Goal: Communication & Community: Answer question/provide support

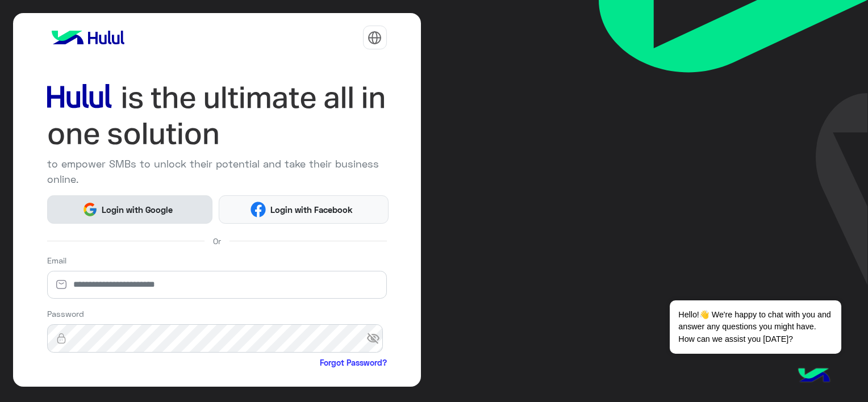
click at [124, 210] on span "Login with Google" at bounding box center [138, 209] width 80 height 13
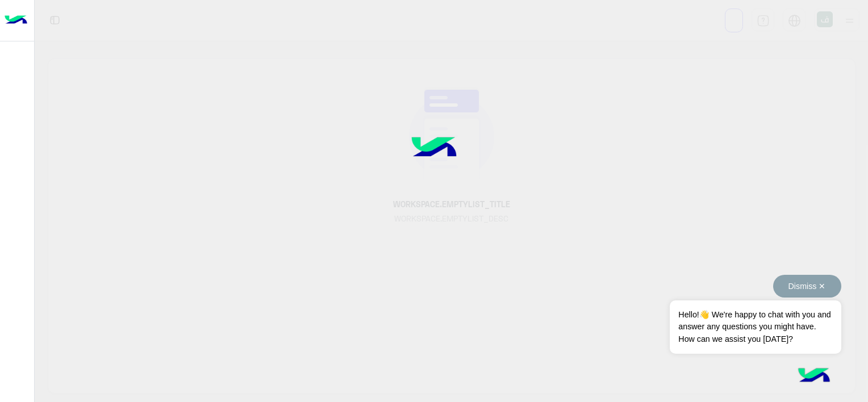
click at [797, 291] on button "Dismiss ✕" at bounding box center [808, 286] width 68 height 23
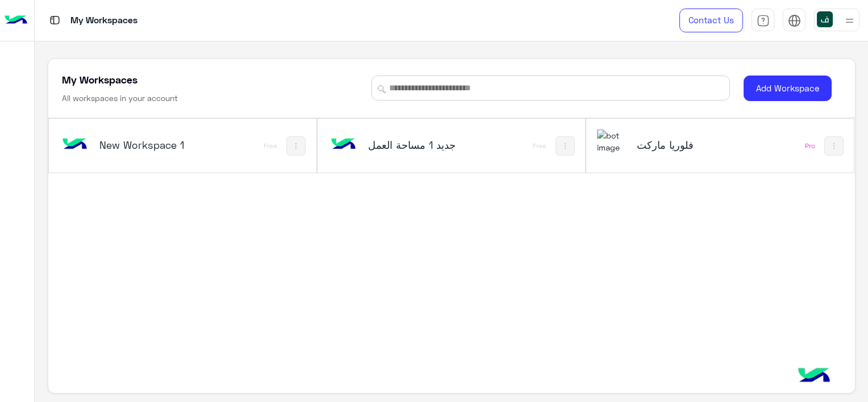
click at [656, 148] on h5 "فلوريا ماركت" at bounding box center [681, 145] width 89 height 14
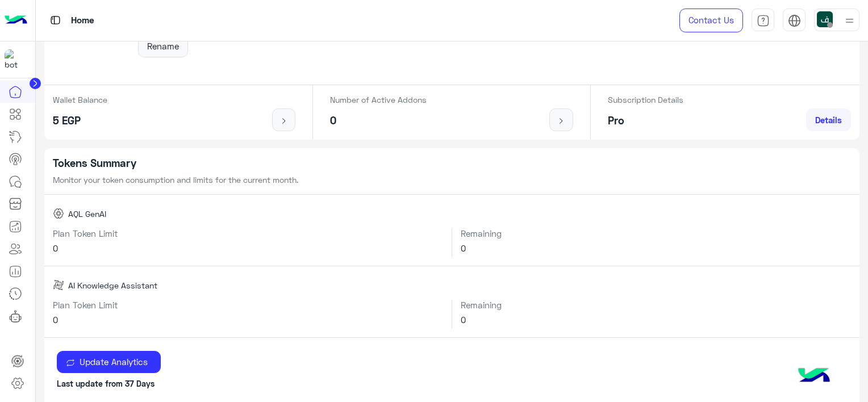
scroll to position [114, 0]
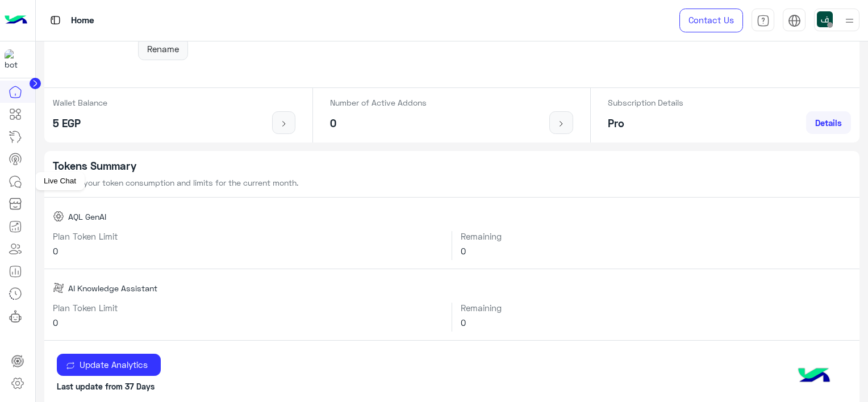
click at [11, 180] on icon at bounding box center [16, 182] width 14 height 14
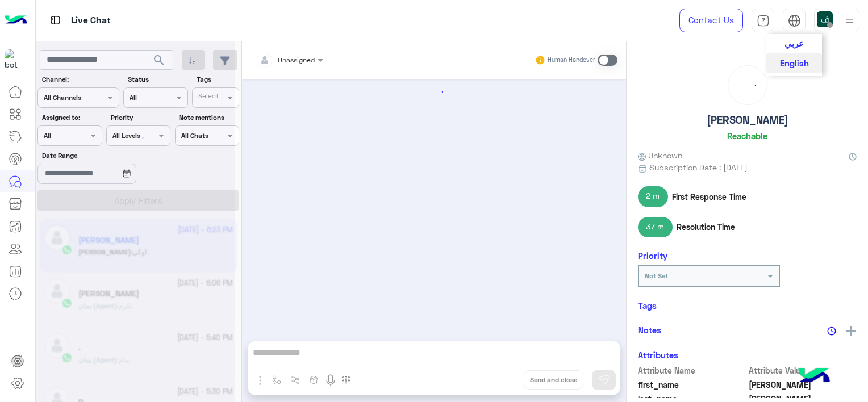
click at [800, 39] on span "عربي" at bounding box center [794, 43] width 19 height 10
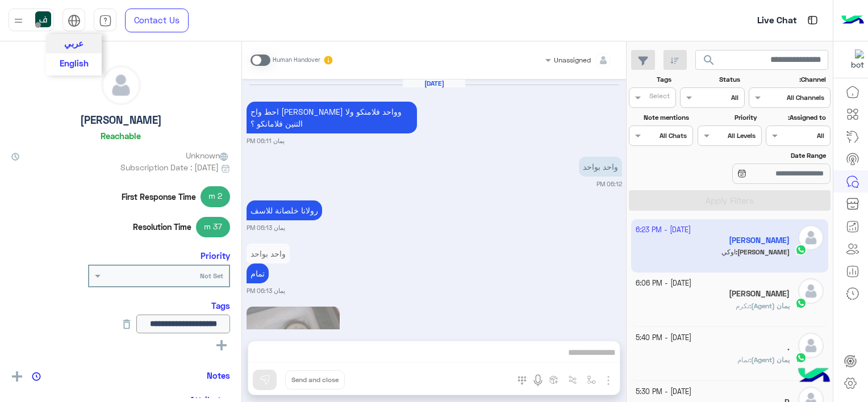
scroll to position [1087, 0]
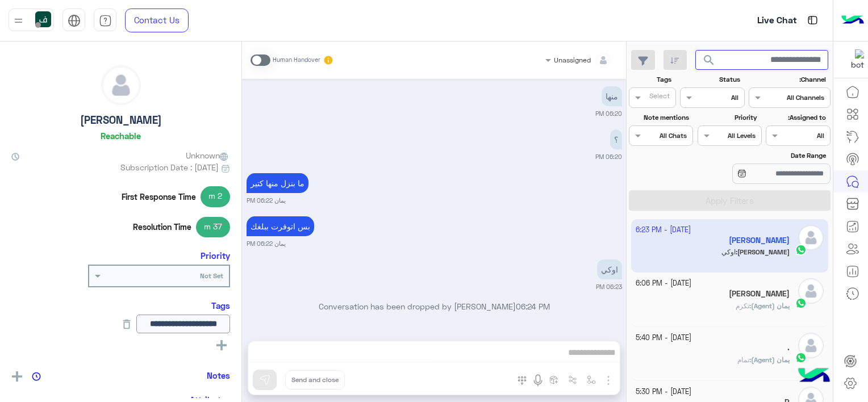
click at [754, 69] on input "text" at bounding box center [763, 60] width 134 height 20
paste input "********"
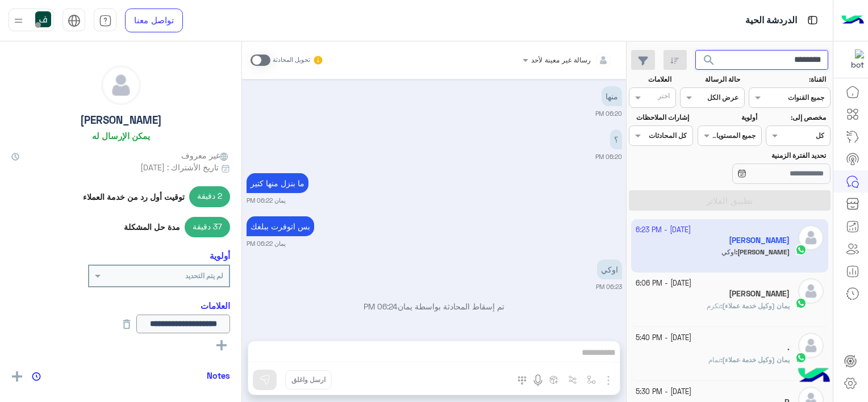
type input "********"
click at [696, 50] on button "search" at bounding box center [710, 62] width 28 height 24
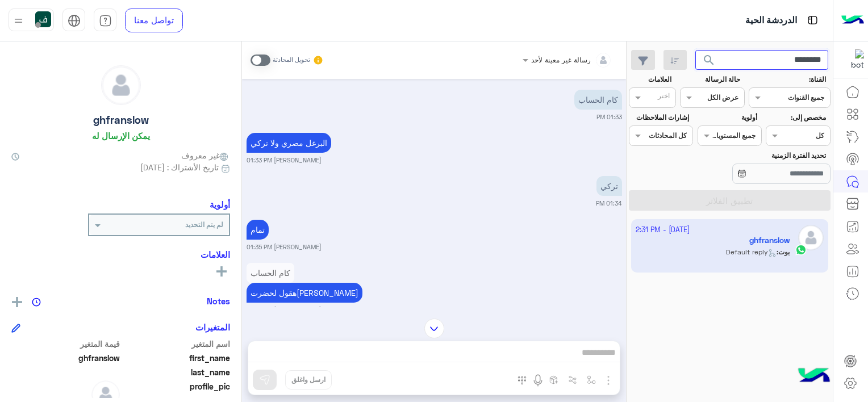
scroll to position [5798, 0]
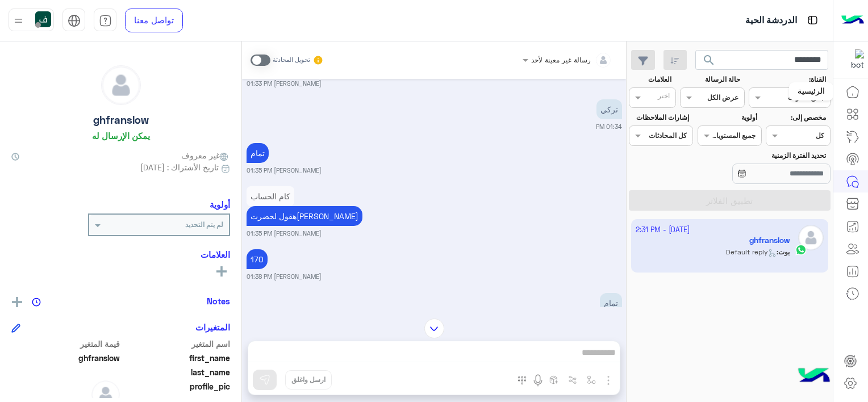
click at [860, 81] on link at bounding box center [853, 92] width 31 height 23
